Goal: Information Seeking & Learning: Learn about a topic

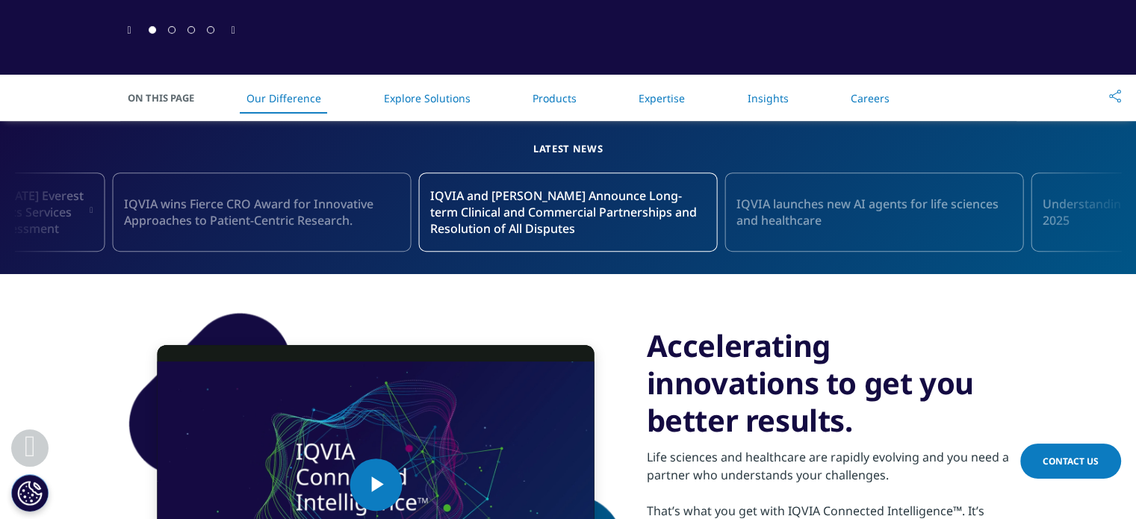
scroll to position [594, 0]
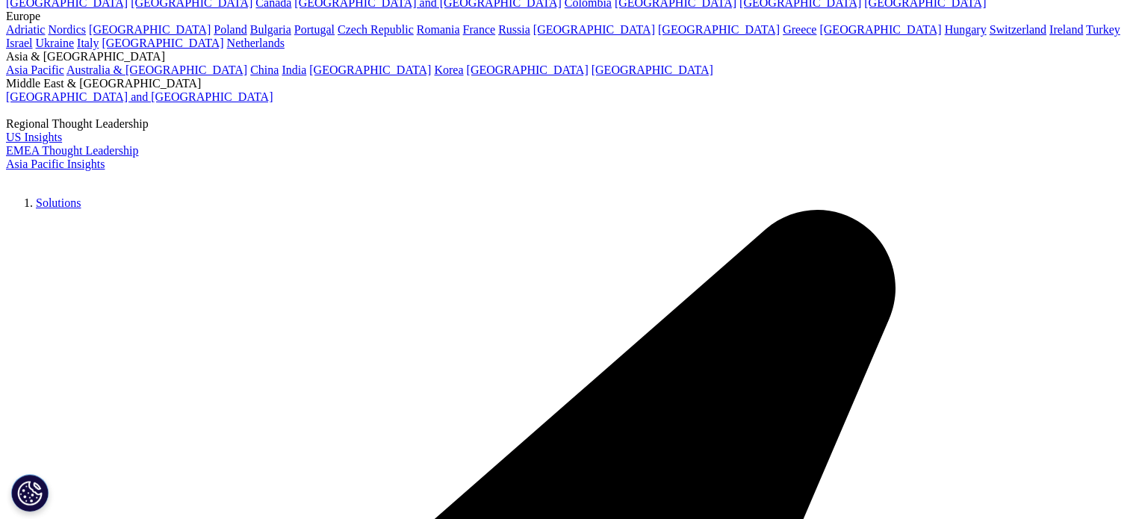
scroll to position [66, 0]
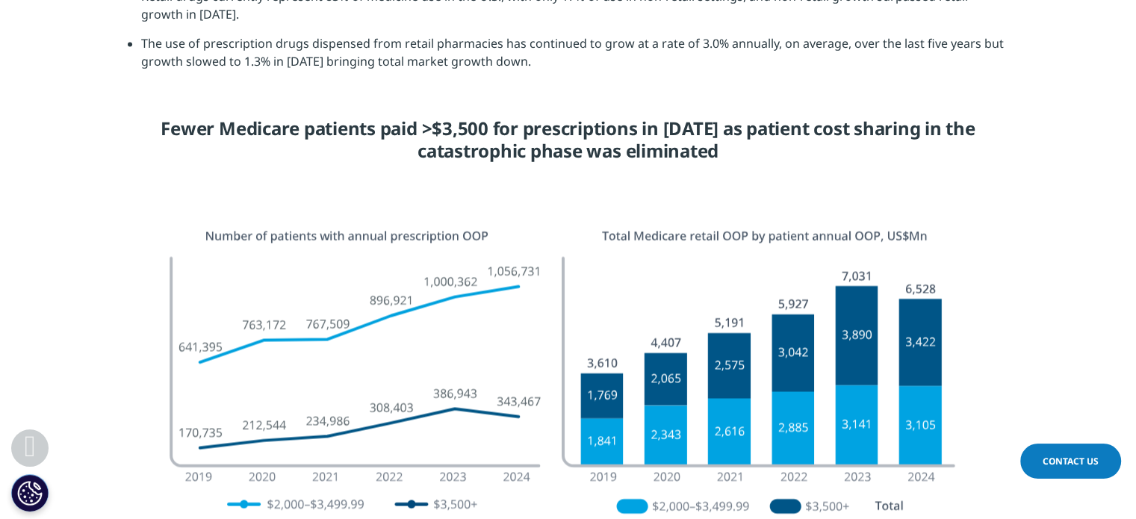
scroll to position [2580, 0]
